Goal: Browse casually: Explore the website without a specific task or goal

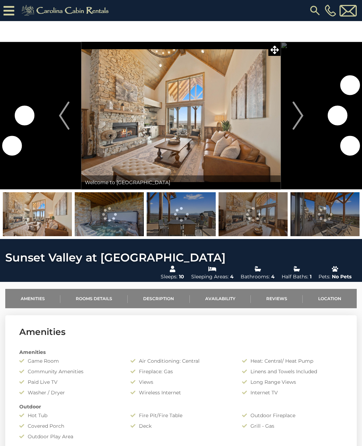
click at [301, 120] on img "Next" at bounding box center [298, 116] width 11 height 28
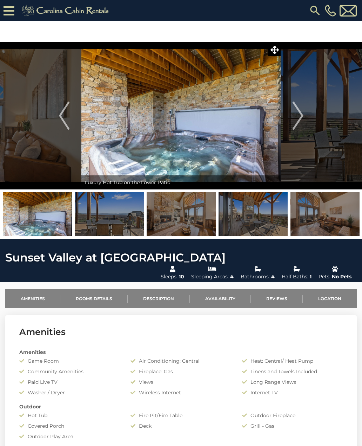
click at [299, 117] on img "Next" at bounding box center [298, 116] width 11 height 28
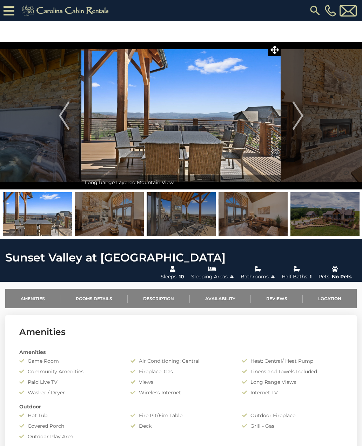
click at [299, 117] on img "Next" at bounding box center [298, 116] width 11 height 28
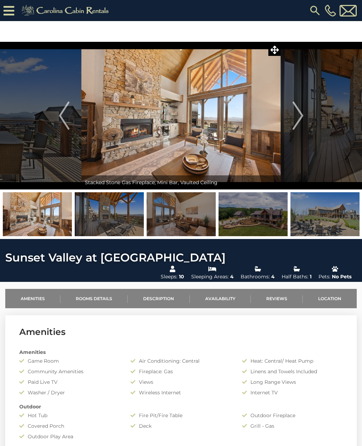
click at [296, 120] on img "Next" at bounding box center [298, 116] width 11 height 28
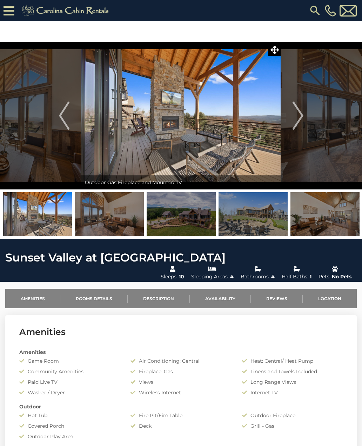
click at [301, 119] on img "Next" at bounding box center [298, 116] width 11 height 28
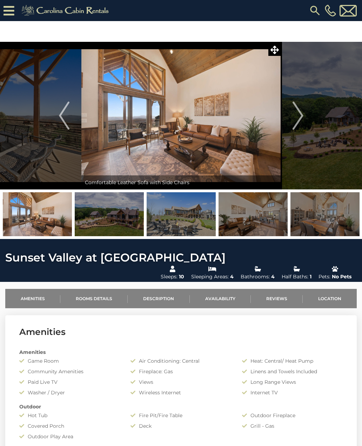
click at [304, 116] on button "Next" at bounding box center [298, 116] width 35 height 148
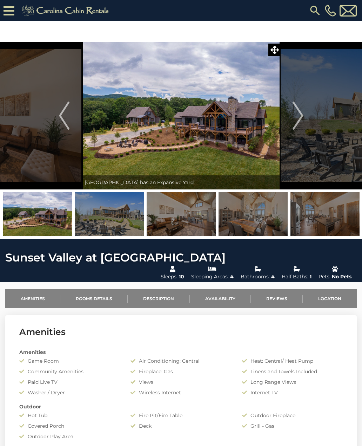
click at [303, 117] on img "Next" at bounding box center [298, 116] width 11 height 28
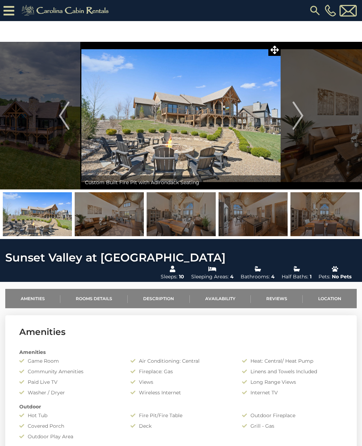
click at [307, 114] on button "Next" at bounding box center [298, 116] width 35 height 148
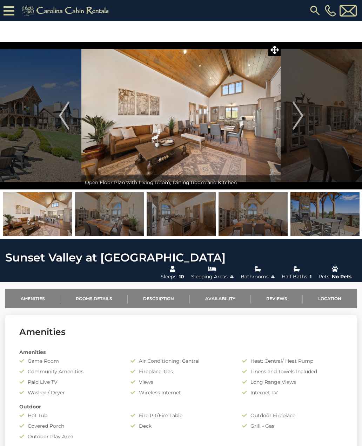
click at [302, 118] on img "Next" at bounding box center [298, 116] width 11 height 28
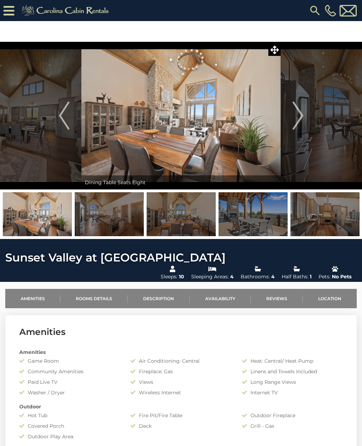
click at [304, 116] on button "Next" at bounding box center [298, 116] width 35 height 148
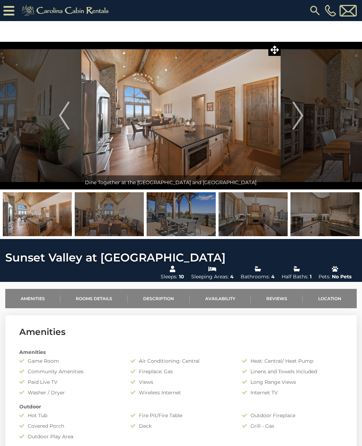
click at [305, 116] on button "Next" at bounding box center [298, 116] width 35 height 148
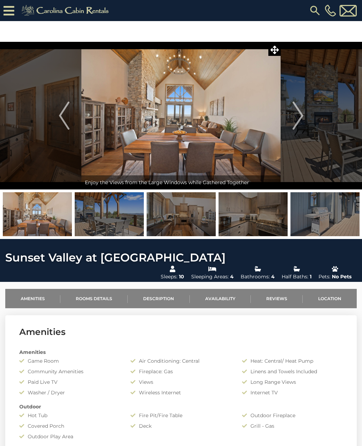
click at [306, 117] on button "Next" at bounding box center [298, 116] width 35 height 148
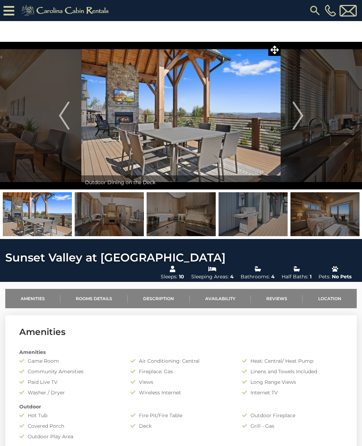
click at [302, 118] on img "Next" at bounding box center [298, 116] width 11 height 28
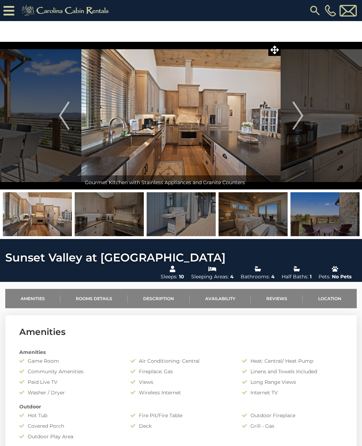
click at [302, 116] on img "Next" at bounding box center [298, 116] width 11 height 28
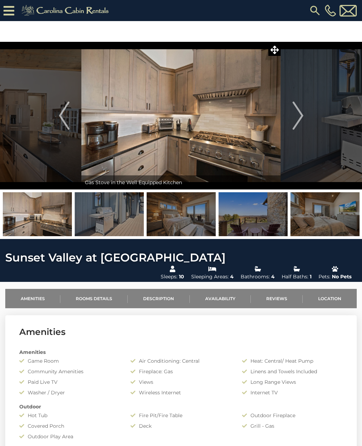
click at [301, 117] on img "Next" at bounding box center [298, 116] width 11 height 28
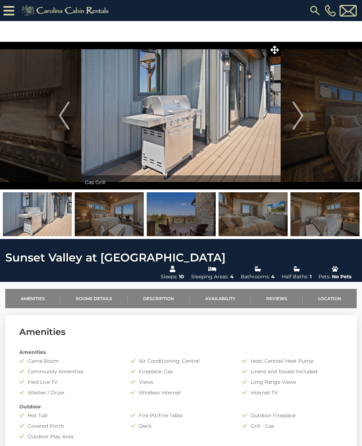
click at [300, 118] on img "Next" at bounding box center [298, 116] width 11 height 28
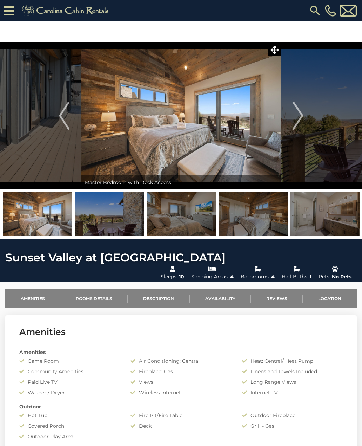
click at [305, 114] on button "Next" at bounding box center [298, 116] width 35 height 148
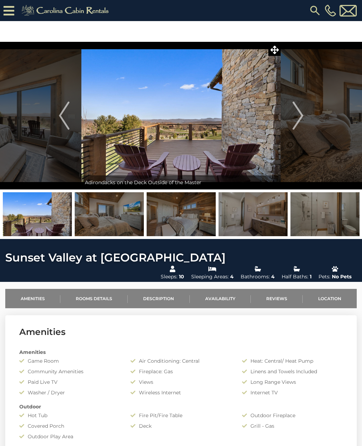
click at [302, 116] on img "Next" at bounding box center [298, 116] width 11 height 28
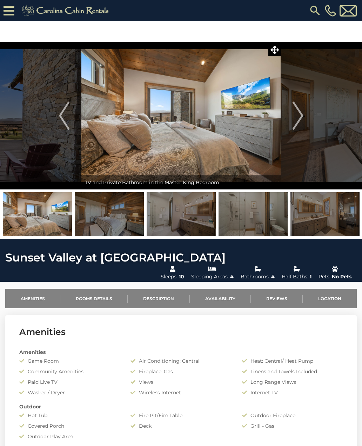
click at [300, 118] on img "Next" at bounding box center [298, 116] width 11 height 28
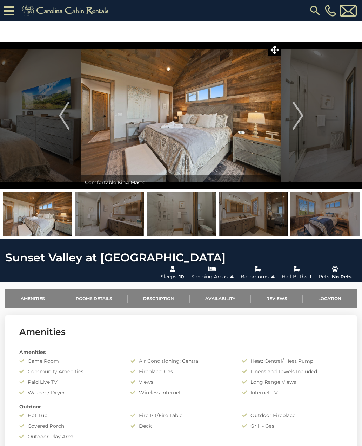
click at [302, 118] on img "Next" at bounding box center [298, 116] width 11 height 28
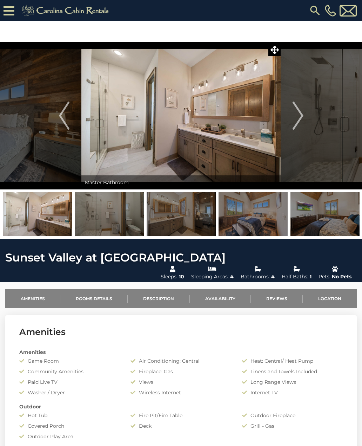
click at [301, 119] on img "Next" at bounding box center [298, 116] width 11 height 28
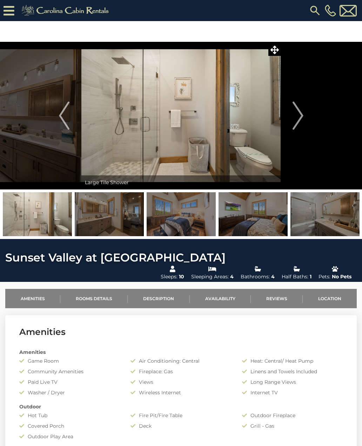
click at [301, 117] on img "Next" at bounding box center [298, 116] width 11 height 28
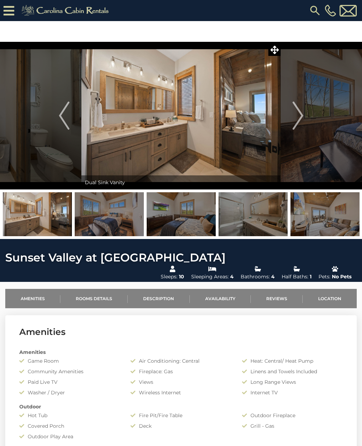
click at [301, 118] on img "Next" at bounding box center [298, 116] width 11 height 28
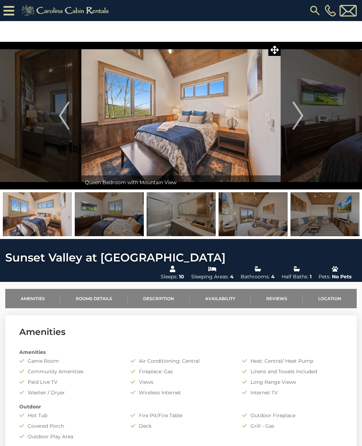
click at [301, 118] on img "Next" at bounding box center [298, 116] width 11 height 28
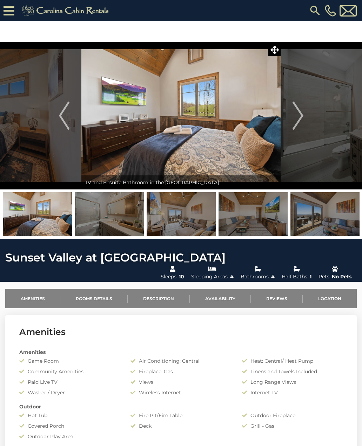
click at [301, 117] on img "Next" at bounding box center [298, 116] width 11 height 28
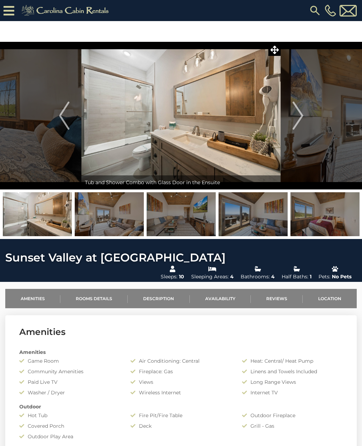
click at [300, 119] on img "Next" at bounding box center [298, 116] width 11 height 28
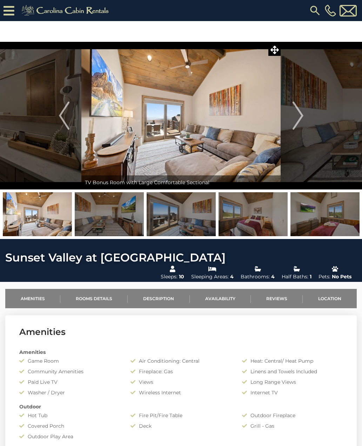
click at [303, 118] on img "Next" at bounding box center [298, 116] width 11 height 28
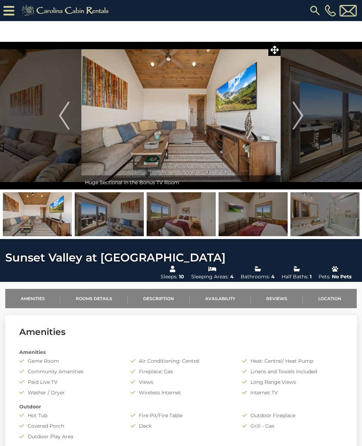
click at [301, 118] on img "Next" at bounding box center [298, 116] width 11 height 28
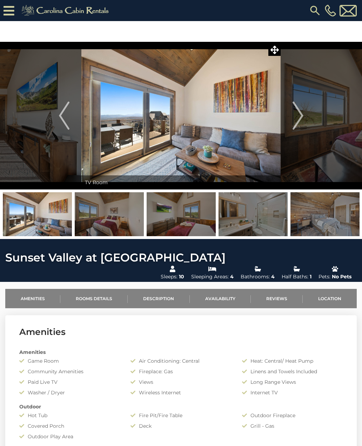
click at [303, 118] on img "Next" at bounding box center [298, 116] width 11 height 28
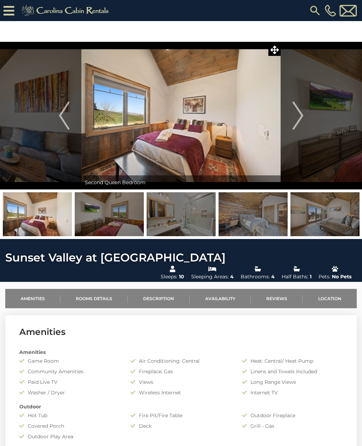
click at [301, 115] on img "Next" at bounding box center [298, 116] width 11 height 28
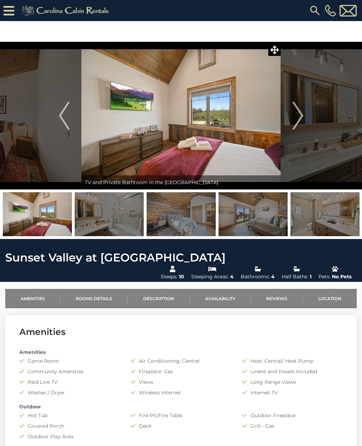
click at [303, 116] on img "Next" at bounding box center [298, 116] width 11 height 28
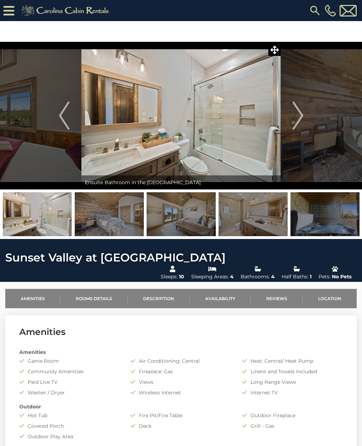
click at [301, 117] on img "Next" at bounding box center [298, 116] width 11 height 28
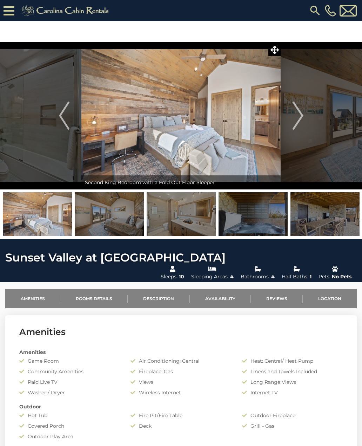
click at [301, 116] on img "Next" at bounding box center [298, 116] width 11 height 28
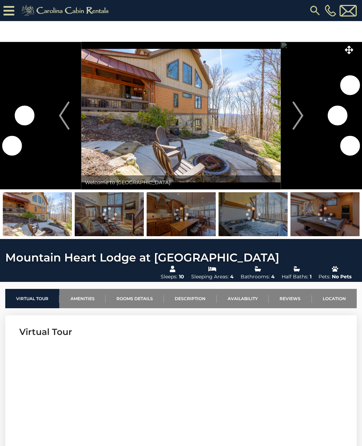
click at [302, 124] on img "Next" at bounding box center [298, 116] width 11 height 28
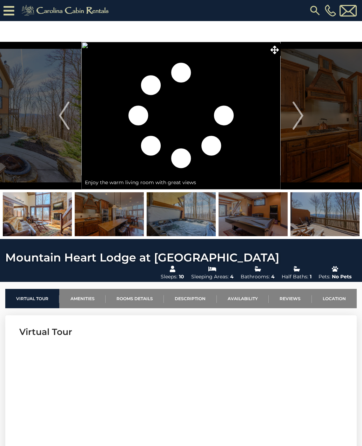
click at [301, 118] on img "Next" at bounding box center [298, 116] width 11 height 28
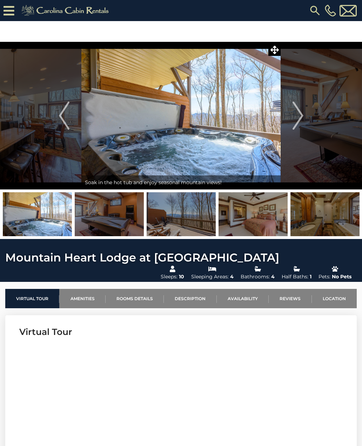
click at [298, 117] on img "Next" at bounding box center [298, 116] width 11 height 28
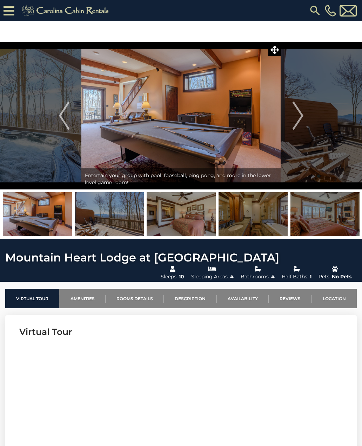
click at [300, 119] on img "Next" at bounding box center [298, 116] width 11 height 28
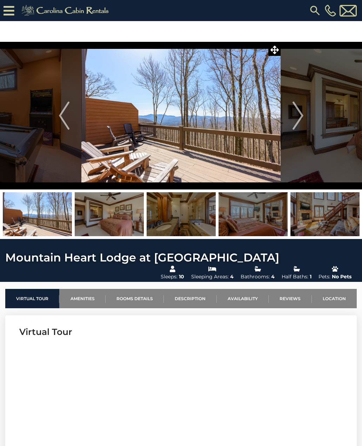
click at [300, 121] on img "Next" at bounding box center [298, 116] width 11 height 28
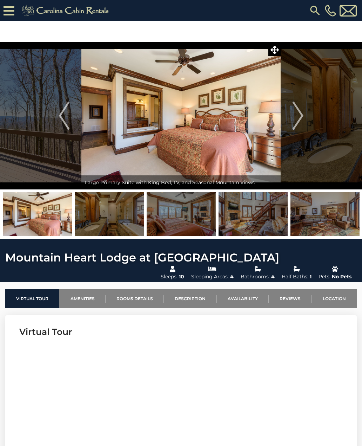
click at [303, 117] on img "Next" at bounding box center [298, 116] width 11 height 28
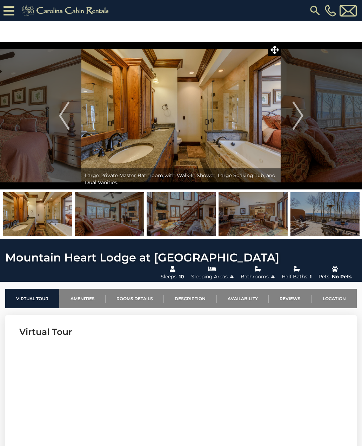
click at [303, 117] on img "Next" at bounding box center [298, 116] width 11 height 28
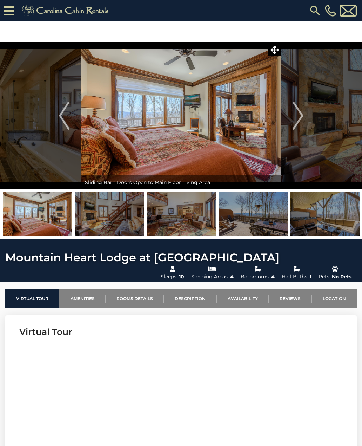
click at [303, 114] on img "Next" at bounding box center [298, 116] width 11 height 28
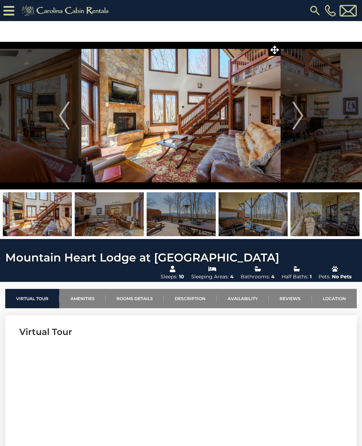
click at [302, 115] on img "Next" at bounding box center [298, 116] width 11 height 28
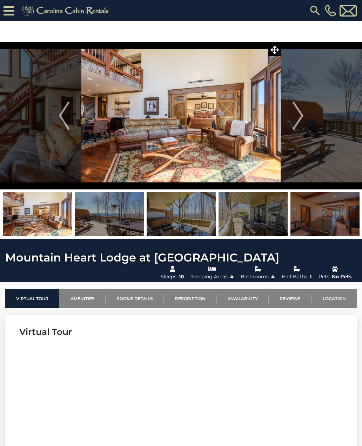
click at [295, 119] on img "Next" at bounding box center [298, 116] width 11 height 28
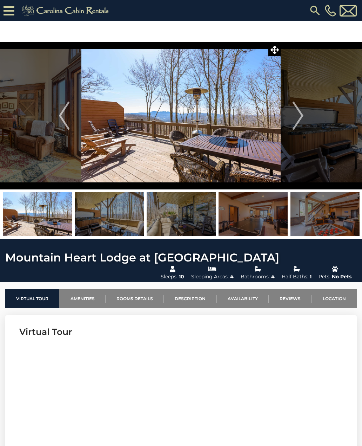
click at [301, 118] on img "Next" at bounding box center [298, 116] width 11 height 28
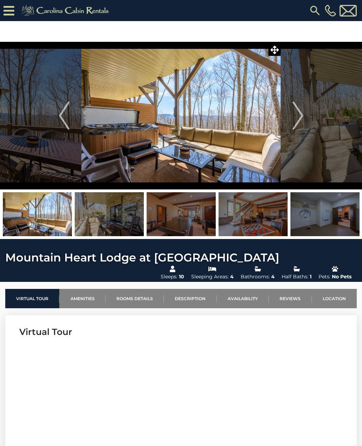
click at [302, 115] on img "Next" at bounding box center [298, 116] width 11 height 28
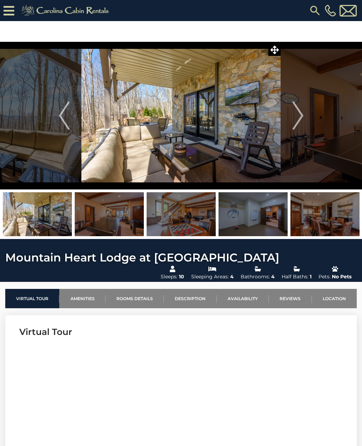
click at [305, 116] on button "Next" at bounding box center [298, 116] width 35 height 148
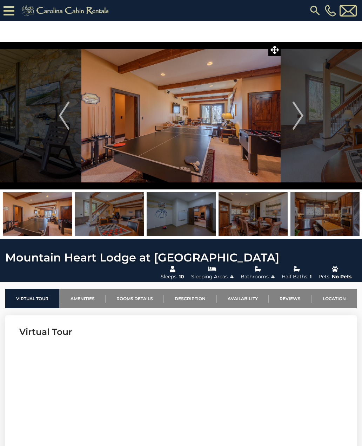
click at [303, 117] on img "Next" at bounding box center [298, 116] width 11 height 28
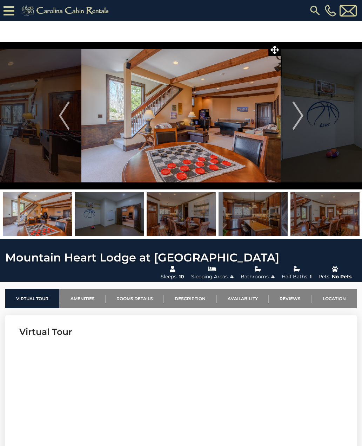
click at [300, 116] on img "Next" at bounding box center [298, 116] width 11 height 28
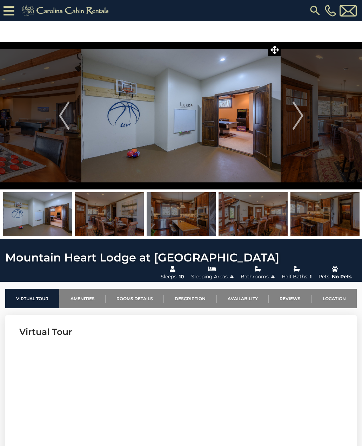
click at [301, 117] on img "Next" at bounding box center [298, 116] width 11 height 28
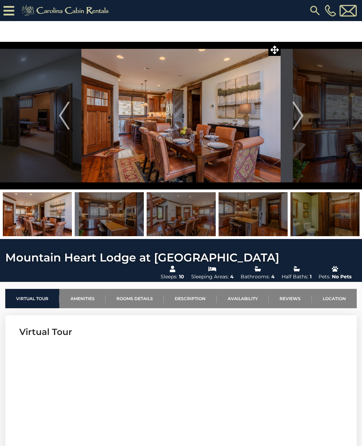
click at [304, 113] on button "Next" at bounding box center [298, 116] width 35 height 148
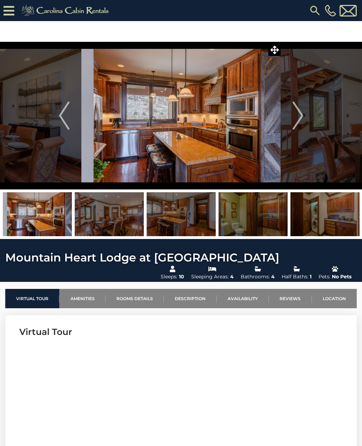
click at [302, 116] on img "Next" at bounding box center [298, 116] width 11 height 28
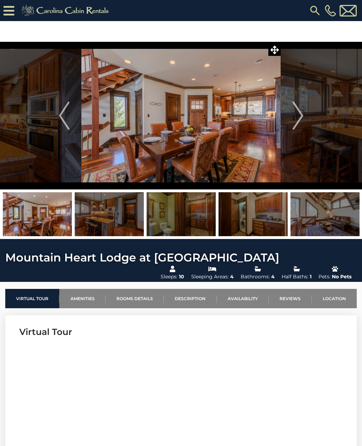
click at [302, 117] on img "Next" at bounding box center [298, 116] width 11 height 28
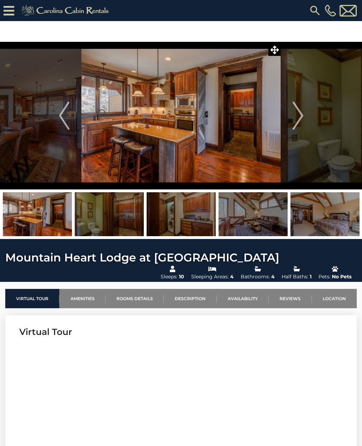
click at [304, 116] on button "Next" at bounding box center [298, 116] width 35 height 148
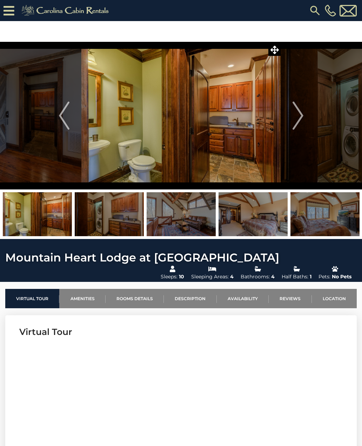
click at [301, 118] on img "Next" at bounding box center [298, 116] width 11 height 28
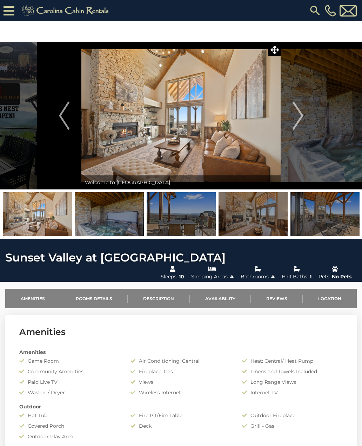
click at [297, 123] on img "Next" at bounding box center [298, 116] width 11 height 28
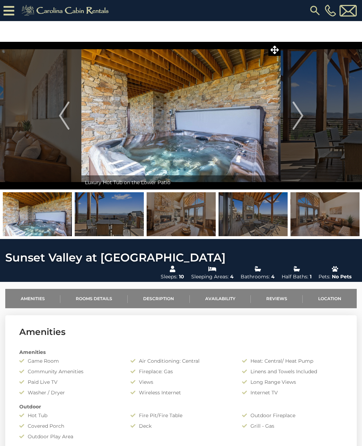
click at [303, 118] on img "Next" at bounding box center [298, 116] width 11 height 28
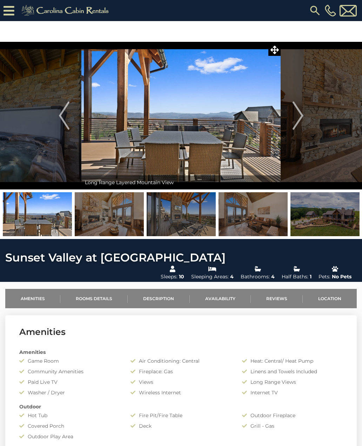
click at [303, 118] on img "Next" at bounding box center [298, 116] width 11 height 28
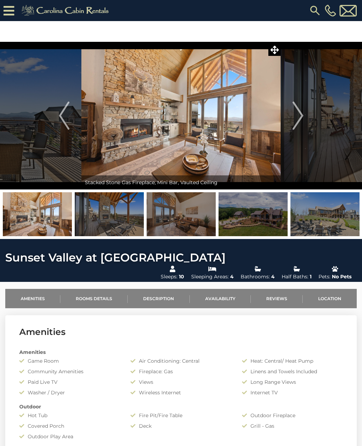
click at [307, 117] on button "Next" at bounding box center [298, 116] width 35 height 148
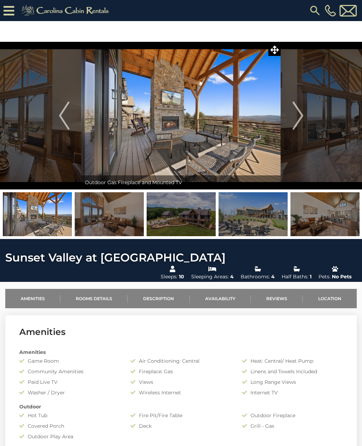
click at [303, 119] on img "Next" at bounding box center [298, 116] width 11 height 28
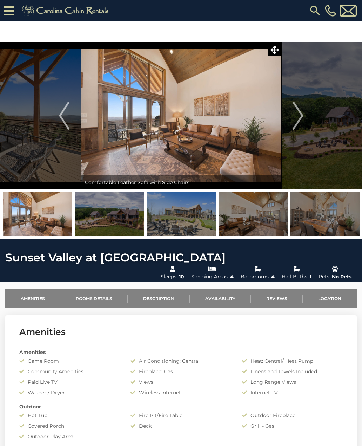
click at [304, 118] on button "Next" at bounding box center [298, 116] width 35 height 148
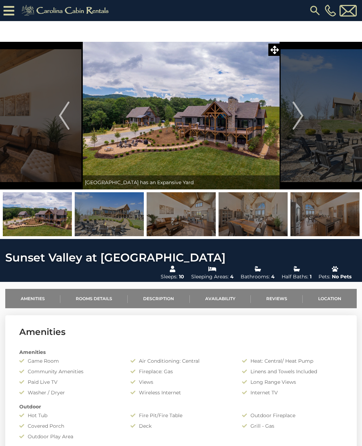
click at [303, 119] on img "Next" at bounding box center [298, 116] width 11 height 28
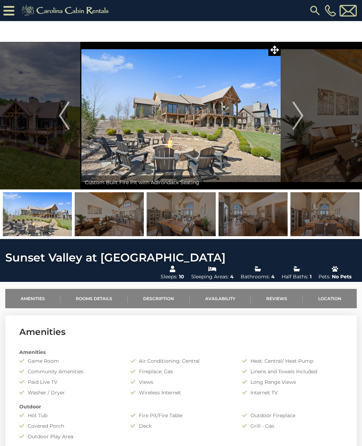
click at [302, 121] on img "Next" at bounding box center [298, 116] width 11 height 28
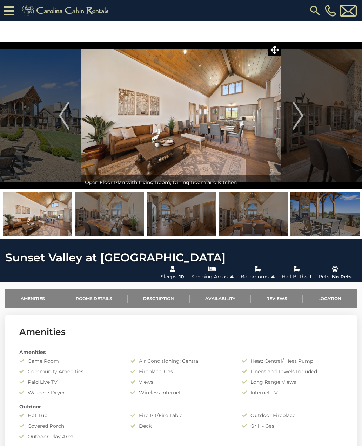
click at [304, 121] on button "Next" at bounding box center [298, 116] width 35 height 148
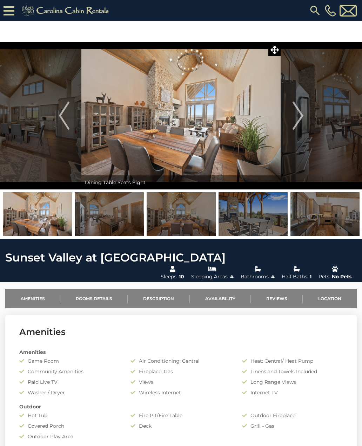
click at [305, 120] on button "Next" at bounding box center [298, 116] width 35 height 148
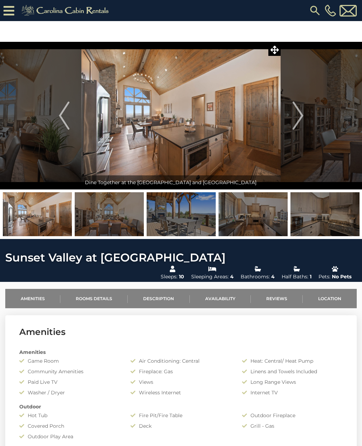
click at [303, 120] on img "Next" at bounding box center [298, 116] width 11 height 28
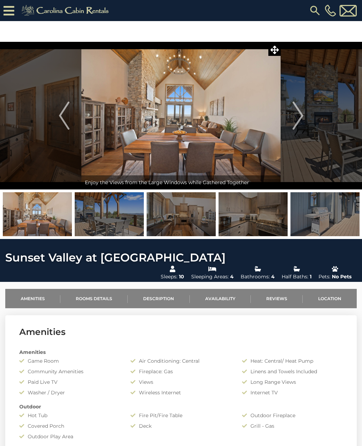
click at [306, 121] on button "Next" at bounding box center [298, 116] width 35 height 148
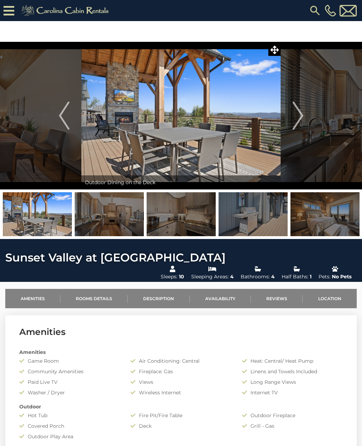
click at [303, 123] on img "Next" at bounding box center [298, 116] width 11 height 28
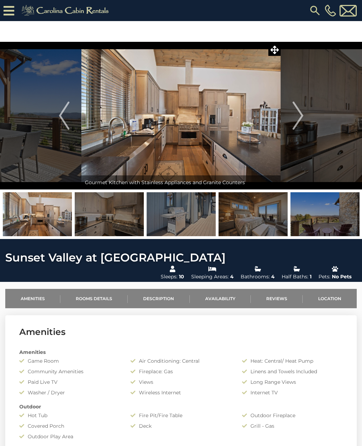
click at [307, 118] on button "Next" at bounding box center [298, 116] width 35 height 148
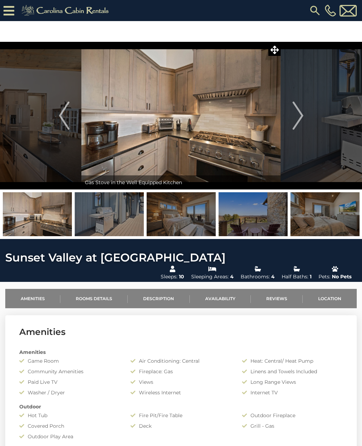
click at [306, 116] on button "Next" at bounding box center [298, 116] width 35 height 148
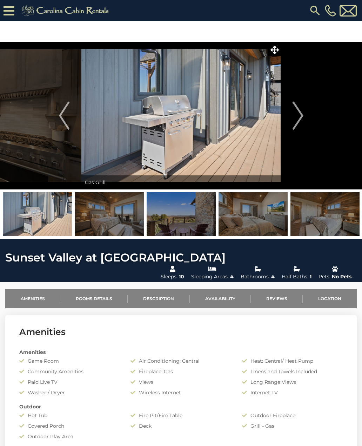
click at [303, 120] on img "Next" at bounding box center [298, 116] width 11 height 28
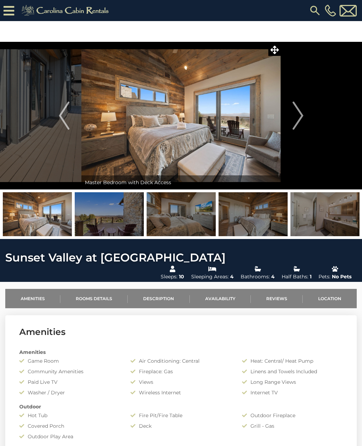
click at [302, 117] on img "Next" at bounding box center [298, 116] width 11 height 28
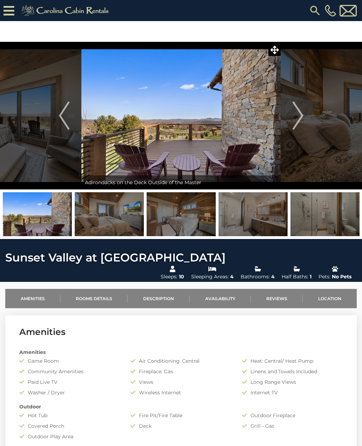
click at [302, 118] on img "Next" at bounding box center [298, 116] width 11 height 28
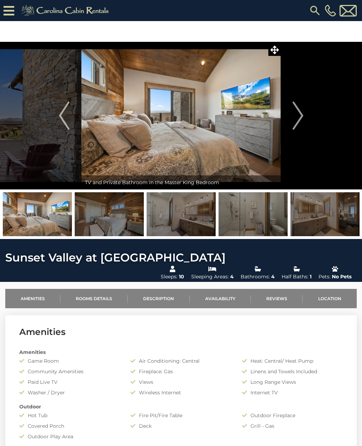
click at [299, 122] on img "Next" at bounding box center [298, 116] width 11 height 28
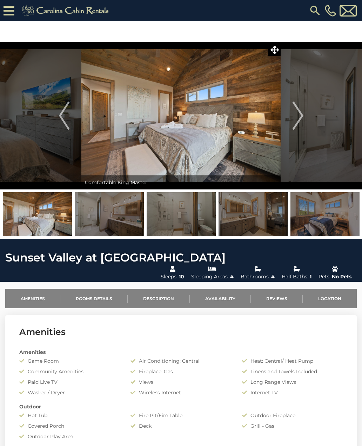
click at [302, 118] on img "Next" at bounding box center [298, 116] width 11 height 28
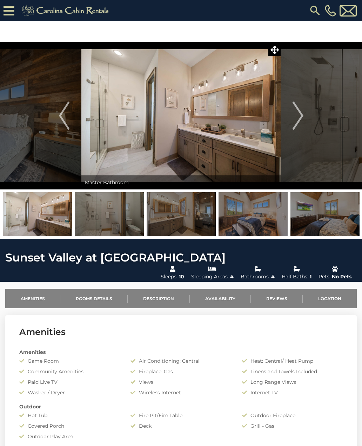
click at [301, 119] on img "Next" at bounding box center [298, 116] width 11 height 28
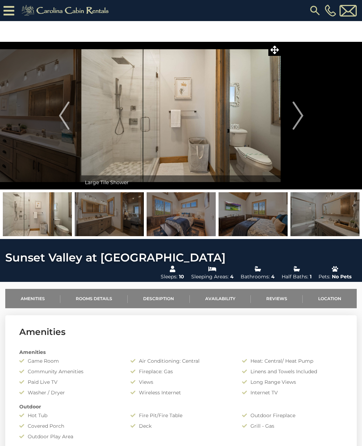
click at [300, 122] on img "Next" at bounding box center [298, 116] width 11 height 28
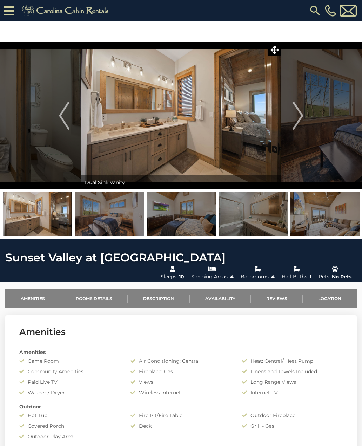
click at [299, 120] on img "Next" at bounding box center [298, 116] width 11 height 28
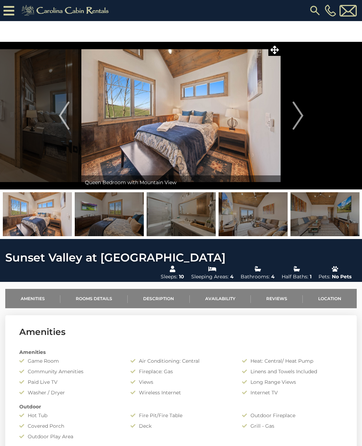
click at [303, 118] on img "Next" at bounding box center [298, 116] width 11 height 28
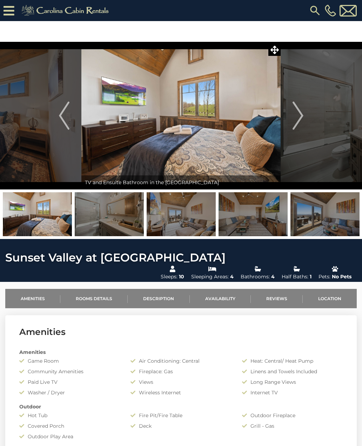
click at [303, 119] on img "Next" at bounding box center [298, 116] width 11 height 28
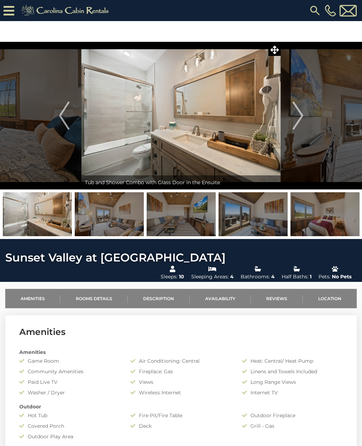
click at [303, 121] on img "Next" at bounding box center [298, 116] width 11 height 28
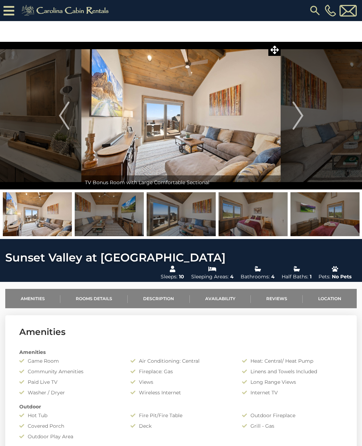
click at [305, 119] on button "Next" at bounding box center [298, 116] width 35 height 148
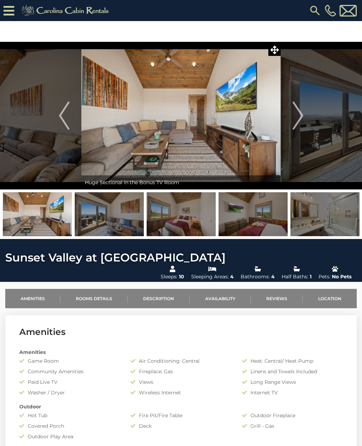
click at [304, 119] on button "Next" at bounding box center [298, 116] width 35 height 148
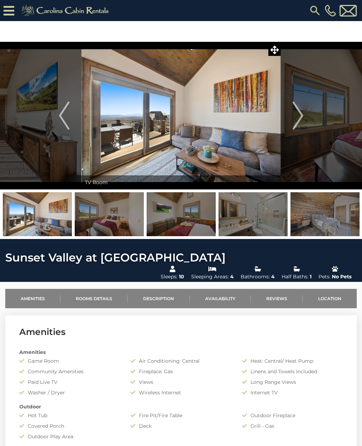
click at [303, 121] on img "Next" at bounding box center [298, 116] width 11 height 28
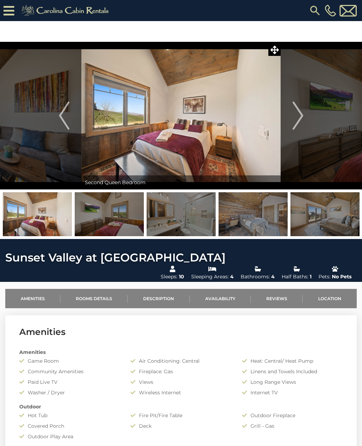
click at [303, 120] on img "Next" at bounding box center [298, 116] width 11 height 28
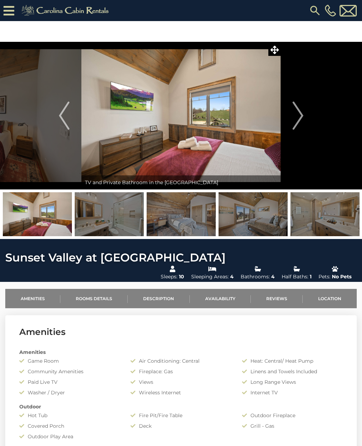
click at [300, 123] on img "Next" at bounding box center [298, 116] width 11 height 28
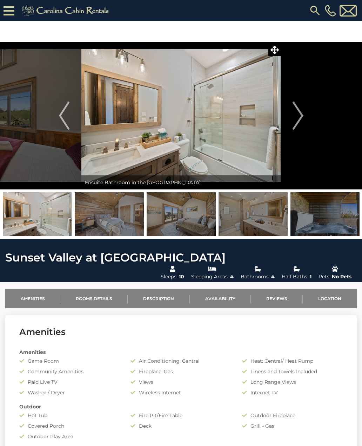
click at [301, 123] on img "Next" at bounding box center [298, 116] width 11 height 28
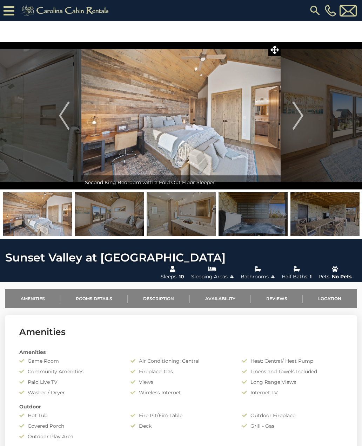
click at [299, 122] on img "Next" at bounding box center [298, 116] width 11 height 28
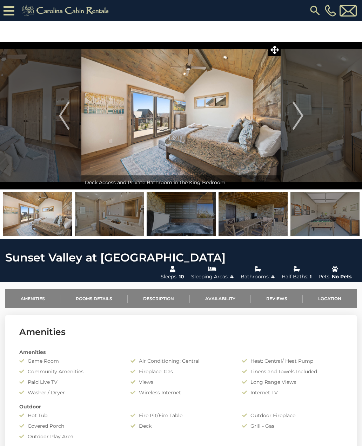
click at [302, 122] on img "Next" at bounding box center [298, 116] width 11 height 28
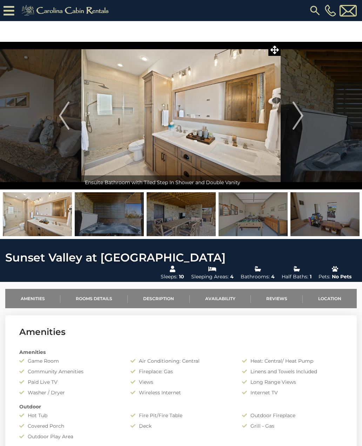
click at [300, 125] on img "Next" at bounding box center [298, 116] width 11 height 28
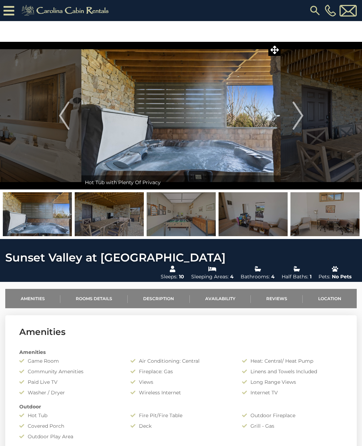
click at [299, 124] on img "Next" at bounding box center [298, 116] width 11 height 28
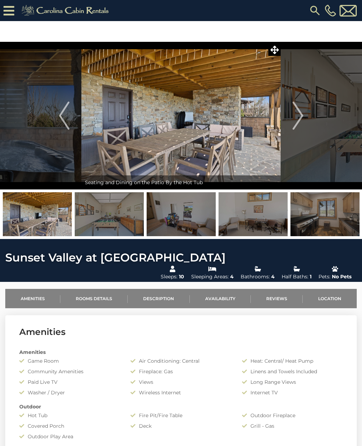
click at [305, 118] on button "Next" at bounding box center [298, 116] width 35 height 148
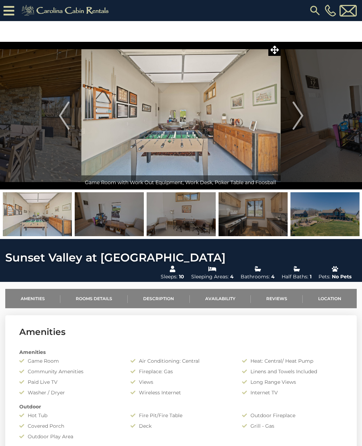
click at [298, 121] on img "Next" at bounding box center [298, 116] width 11 height 28
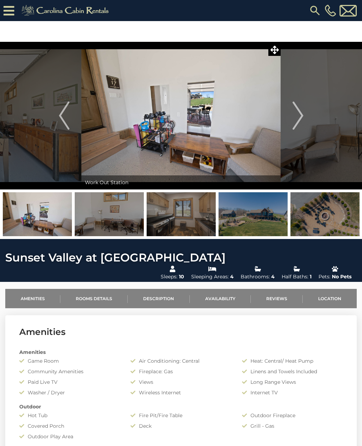
click at [300, 122] on img "Next" at bounding box center [298, 116] width 11 height 28
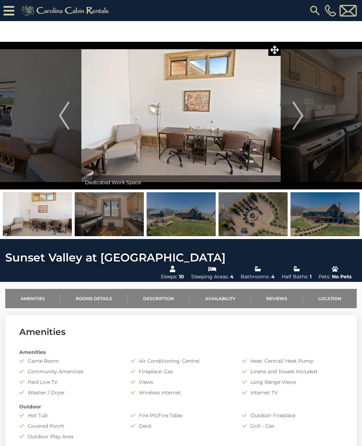
click at [300, 121] on img "Next" at bounding box center [298, 116] width 11 height 28
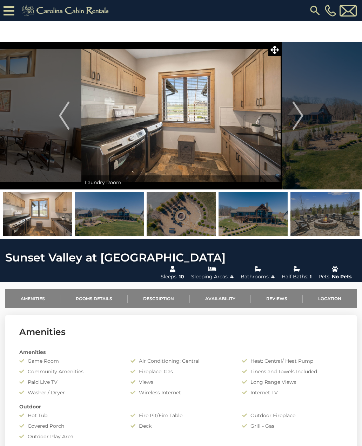
click at [298, 123] on img "Next" at bounding box center [298, 116] width 11 height 28
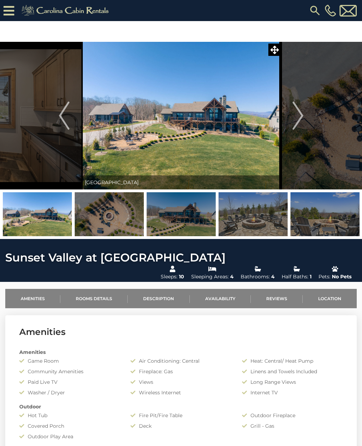
click at [302, 122] on img "Next" at bounding box center [298, 116] width 11 height 28
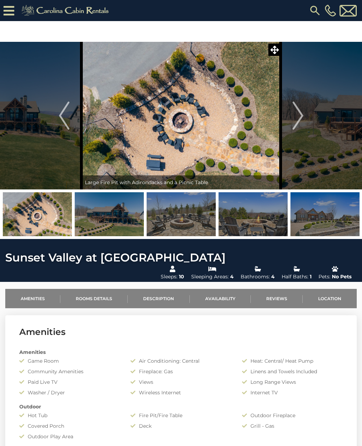
click at [300, 123] on img "Next" at bounding box center [298, 116] width 11 height 28
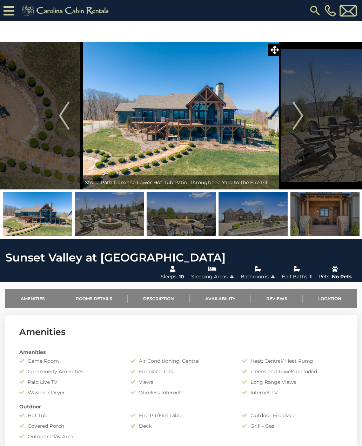
scroll to position [1, 0]
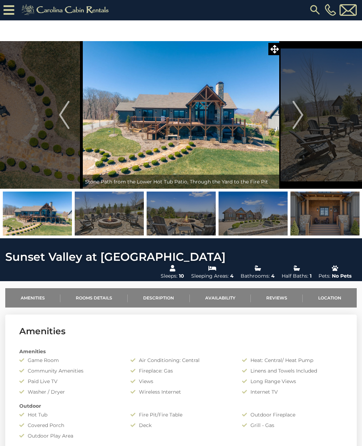
click at [306, 116] on button "Next" at bounding box center [298, 115] width 35 height 148
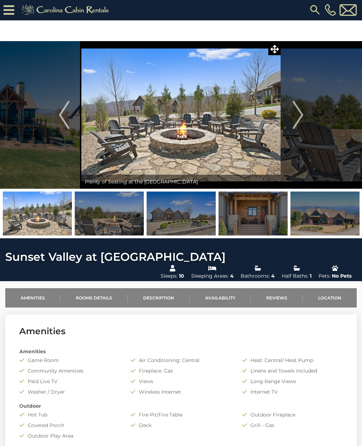
click at [299, 120] on img "Next" at bounding box center [298, 115] width 11 height 28
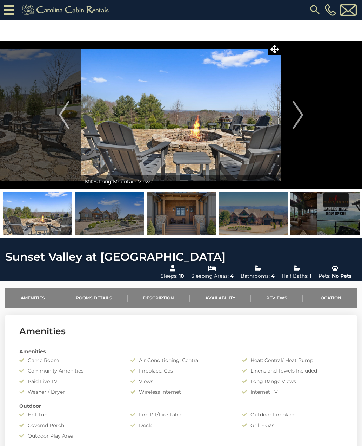
click at [303, 119] on img "Next" at bounding box center [298, 115] width 11 height 28
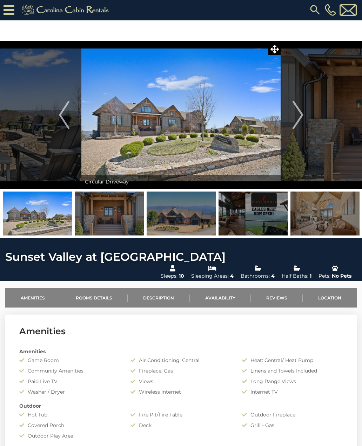
click at [302, 125] on img "Next" at bounding box center [298, 115] width 11 height 28
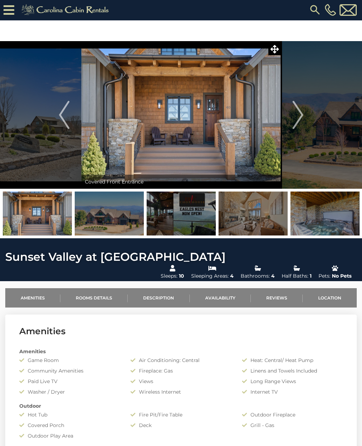
click at [302, 117] on img "Next" at bounding box center [298, 115] width 11 height 28
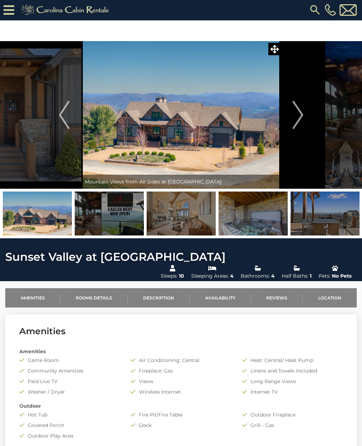
click at [303, 119] on img "Next" at bounding box center [298, 115] width 11 height 28
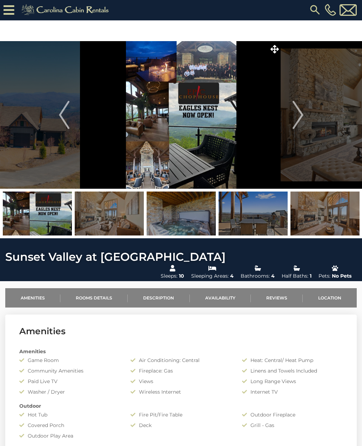
click at [305, 112] on button "Next" at bounding box center [298, 115] width 35 height 148
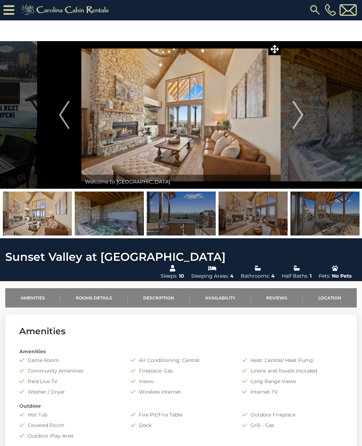
scroll to position [0, 0]
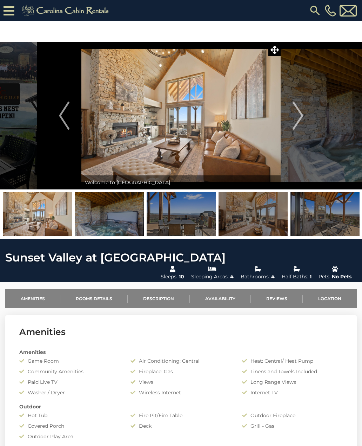
click at [302, 122] on img "Next" at bounding box center [298, 116] width 11 height 28
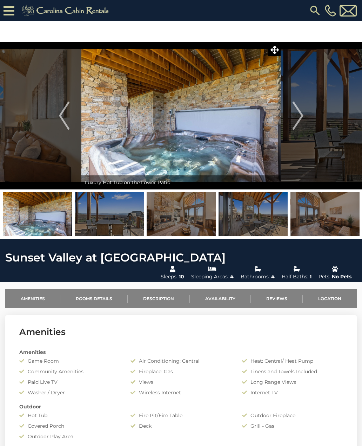
click at [304, 121] on button "Next" at bounding box center [298, 116] width 35 height 148
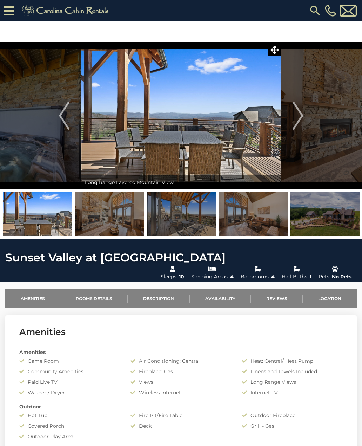
click at [302, 122] on img "Next" at bounding box center [298, 116] width 11 height 28
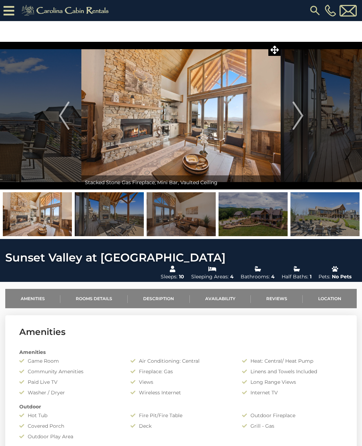
click at [301, 125] on img "Next" at bounding box center [298, 116] width 11 height 28
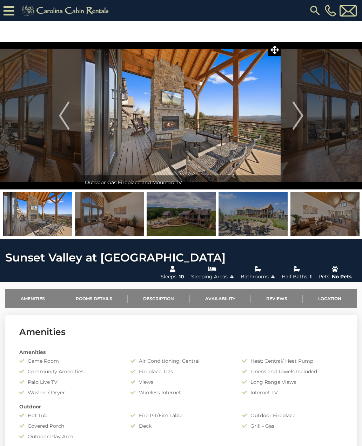
click at [303, 119] on img "Next" at bounding box center [298, 116] width 11 height 28
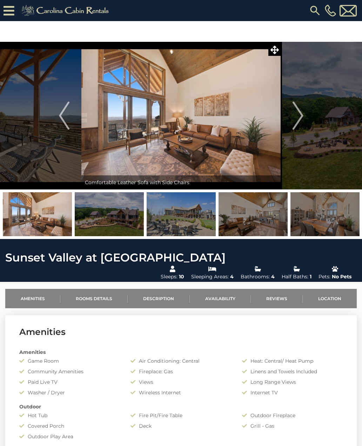
click at [305, 123] on button "Next" at bounding box center [298, 116] width 35 height 148
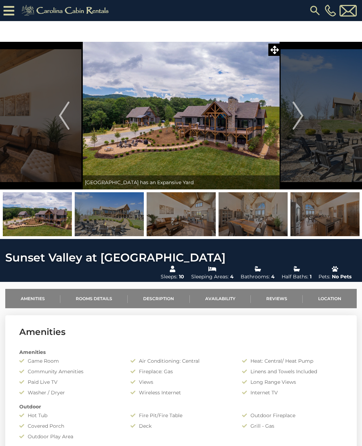
click at [304, 119] on button "Next" at bounding box center [298, 116] width 35 height 148
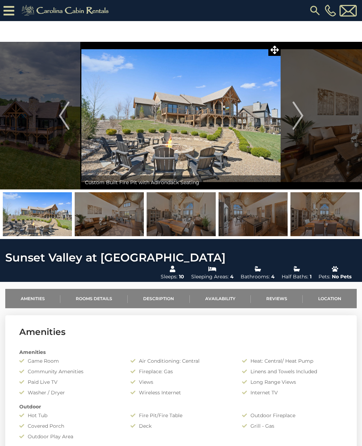
click at [306, 122] on button "Next" at bounding box center [298, 116] width 35 height 148
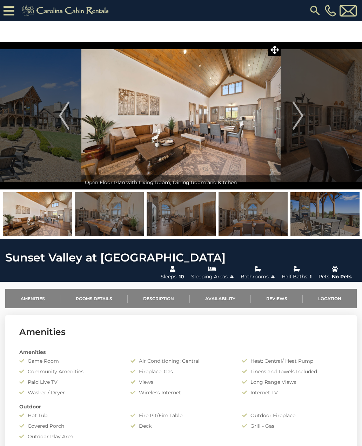
click at [305, 122] on button "Next" at bounding box center [298, 116] width 35 height 148
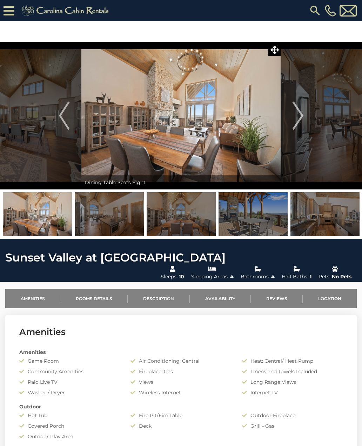
click at [307, 119] on button "Next" at bounding box center [298, 116] width 35 height 148
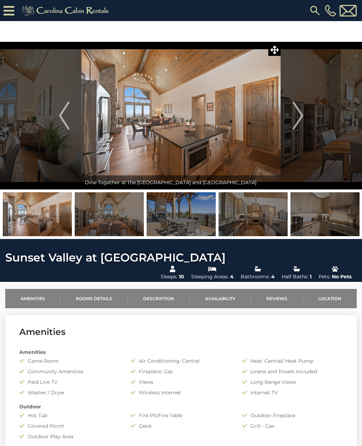
click at [305, 116] on button "Next" at bounding box center [298, 116] width 35 height 148
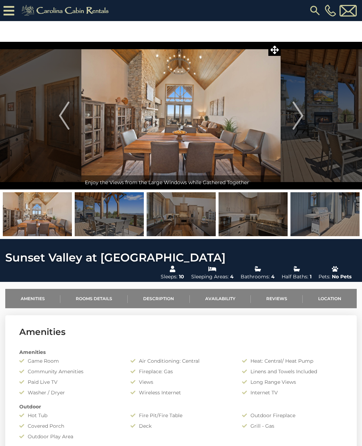
click at [299, 121] on img "Next" at bounding box center [298, 116] width 11 height 28
